Goal: Navigation & Orientation: Find specific page/section

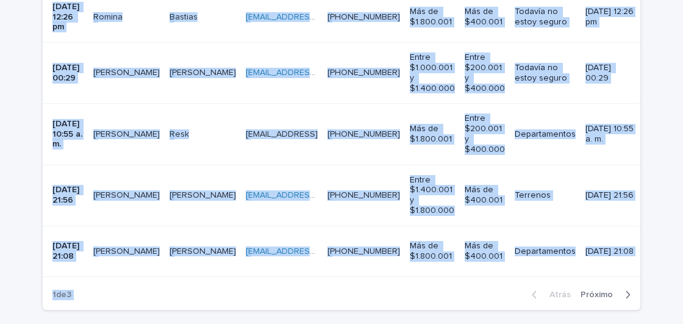
scroll to position [999, 0]
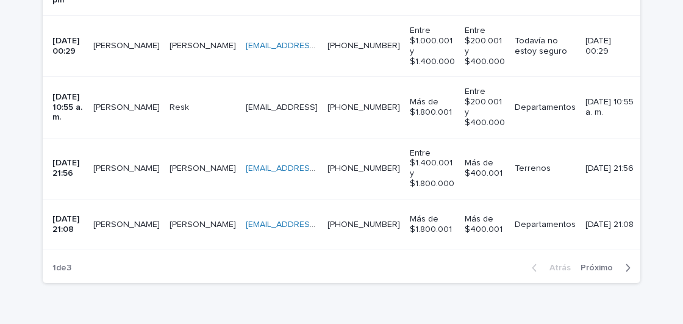
drag, startPoint x: 53, startPoint y: 94, endPoint x: 619, endPoint y: 220, distance: 579.9
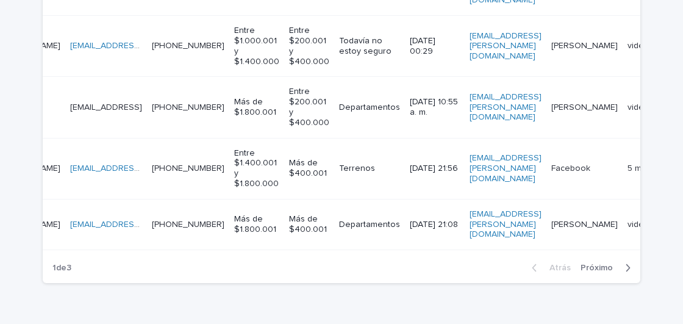
scroll to position [0, 0]
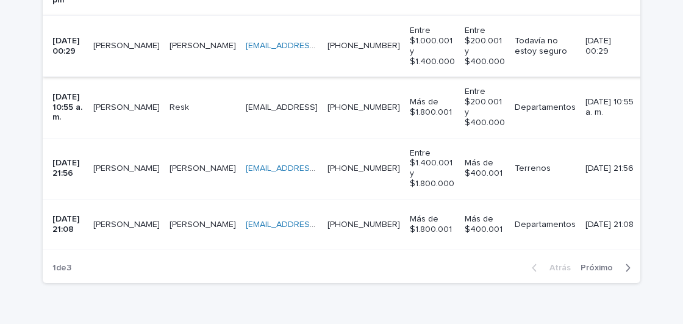
copy thead
click at [589, 263] on font "Próximo" at bounding box center [596, 267] width 32 height 9
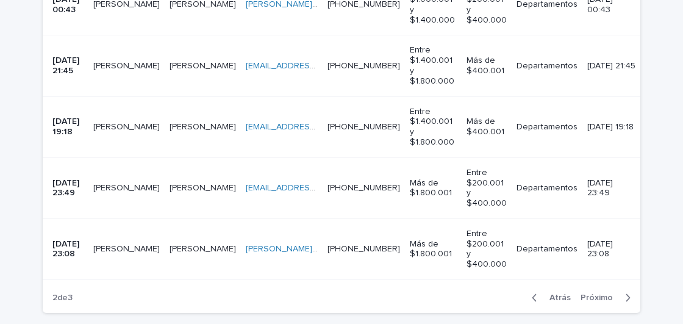
scroll to position [1485, 0]
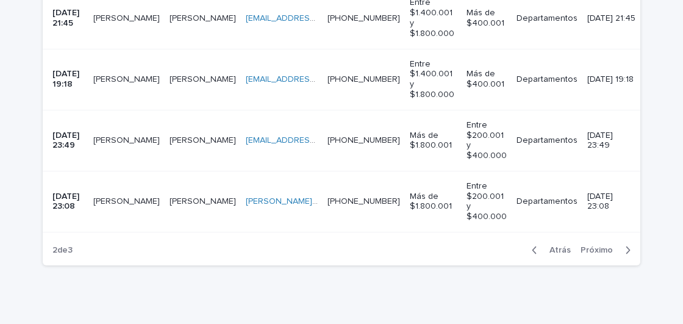
click at [594, 235] on div "Atrás Próximo" at bounding box center [581, 250] width 118 height 30
click at [594, 246] on font "Próximo" at bounding box center [596, 250] width 32 height 9
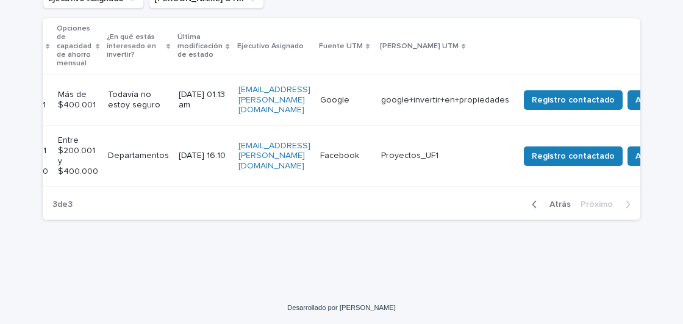
scroll to position [0, 558]
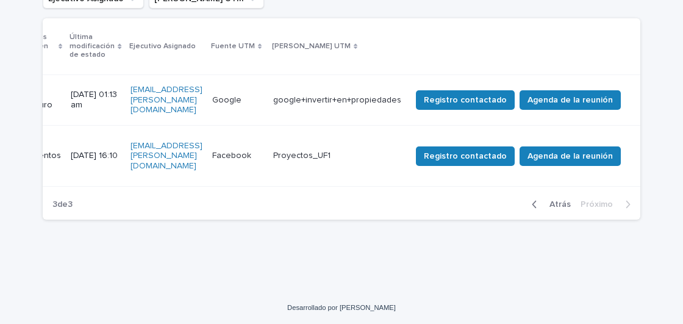
drag, startPoint x: 40, startPoint y: 46, endPoint x: 648, endPoint y: 157, distance: 618.3
click at [648, 157] on div "Cargando... Ahorro… Cargando... Ahorro… Registro asignado Socios comerciales (d…" at bounding box center [341, 84] width 683 height 414
copy thead
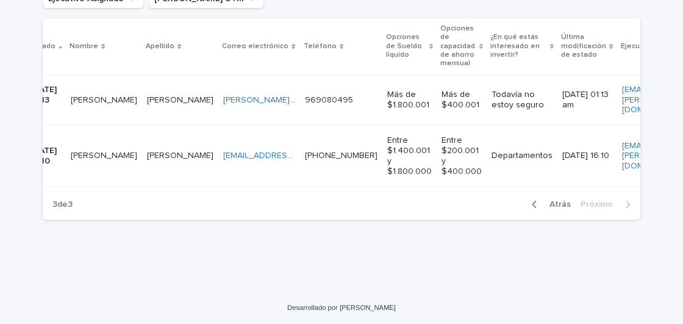
scroll to position [0, 0]
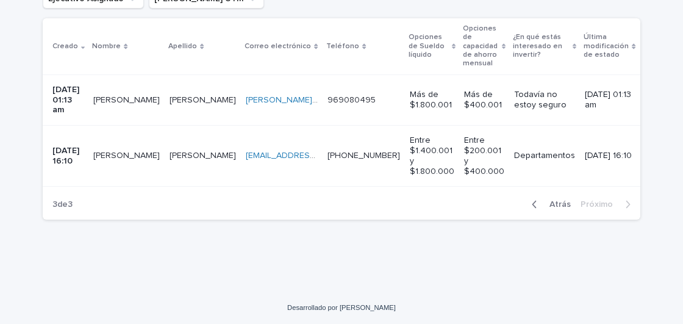
click at [549, 202] on font "Atrás" at bounding box center [559, 204] width 21 height 9
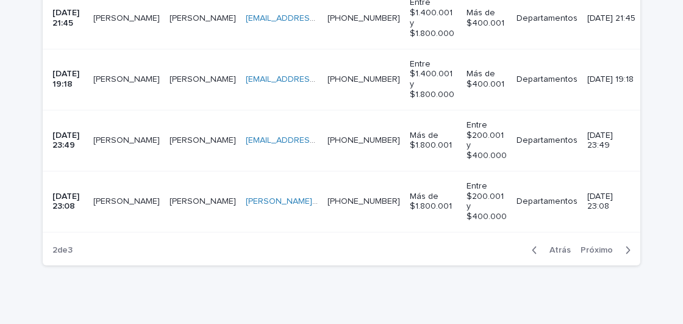
click at [555, 246] on font "Atrás" at bounding box center [559, 250] width 21 height 9
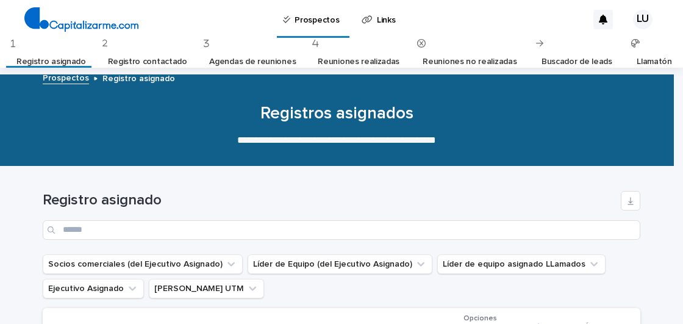
click at [399, 197] on h1 "Registro asignado" at bounding box center [329, 200] width 573 height 18
